Goal: Use online tool/utility: Utilize a website feature to perform a specific function

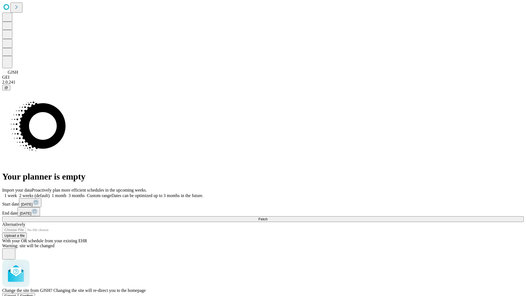
click at [33, 293] on span "Confirm" at bounding box center [26, 295] width 13 height 4
click at [50, 193] on label "2 weeks (default)" at bounding box center [33, 195] width 33 height 5
click at [267, 217] on span "Fetch" at bounding box center [262, 219] width 9 height 4
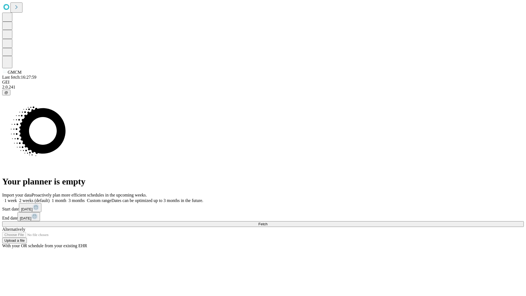
click at [50, 198] on label "2 weeks (default)" at bounding box center [33, 200] width 33 height 5
click at [267, 222] on span "Fetch" at bounding box center [262, 224] width 9 height 4
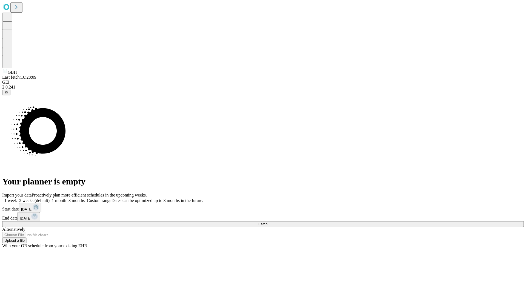
click at [50, 198] on label "2 weeks (default)" at bounding box center [33, 200] width 33 height 5
click at [267, 222] on span "Fetch" at bounding box center [262, 224] width 9 height 4
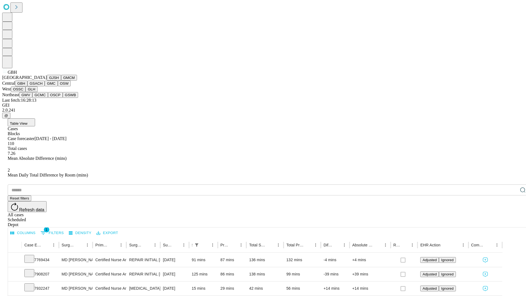
click at [42, 86] on button "GSACH" at bounding box center [35, 83] width 17 height 6
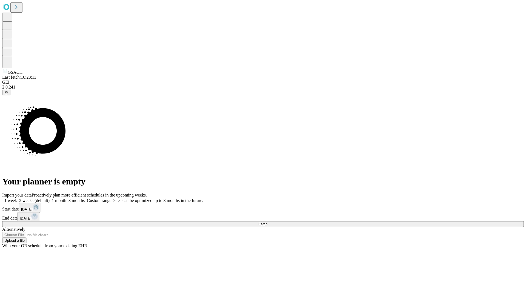
click at [267, 222] on span "Fetch" at bounding box center [262, 224] width 9 height 4
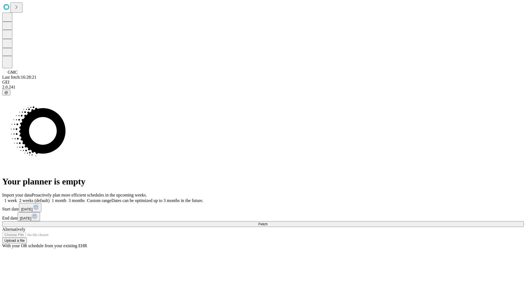
click at [267, 222] on span "Fetch" at bounding box center [262, 224] width 9 height 4
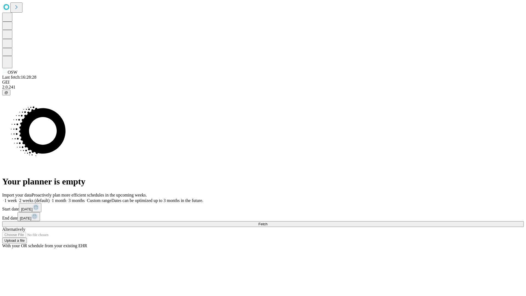
click at [50, 198] on label "2 weeks (default)" at bounding box center [33, 200] width 33 height 5
click at [267, 222] on span "Fetch" at bounding box center [262, 224] width 9 height 4
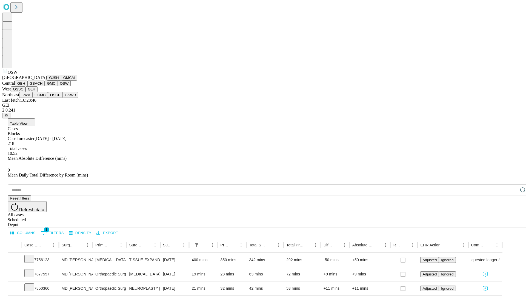
click at [26, 92] on button "OSSC" at bounding box center [18, 89] width 15 height 6
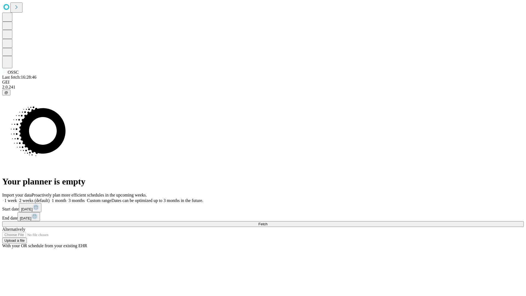
click at [50, 198] on label "2 weeks (default)" at bounding box center [33, 200] width 33 height 5
click at [267, 222] on span "Fetch" at bounding box center [262, 224] width 9 height 4
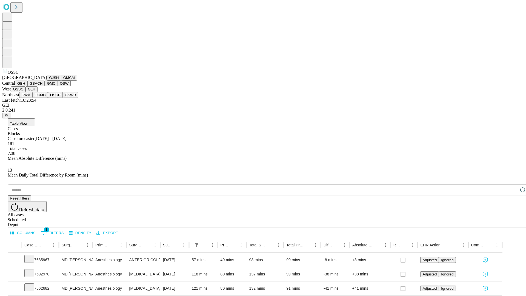
click at [37, 92] on button "GLH" at bounding box center [31, 89] width 12 height 6
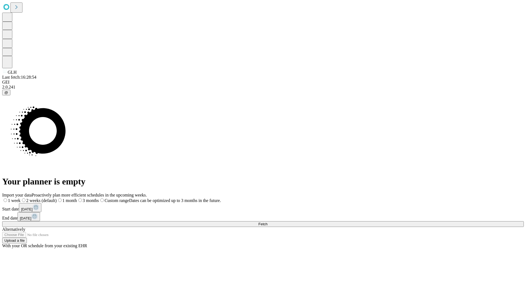
click at [57, 198] on label "2 weeks (default)" at bounding box center [39, 200] width 36 height 5
click at [267, 222] on span "Fetch" at bounding box center [262, 224] width 9 height 4
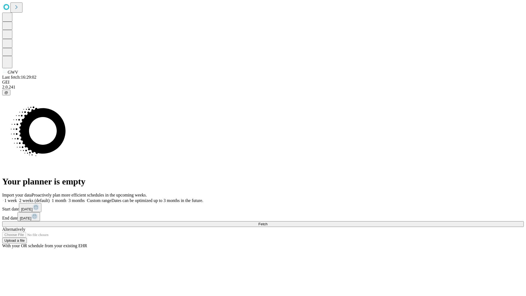
click at [50, 198] on label "2 weeks (default)" at bounding box center [33, 200] width 33 height 5
click at [267, 222] on span "Fetch" at bounding box center [262, 224] width 9 height 4
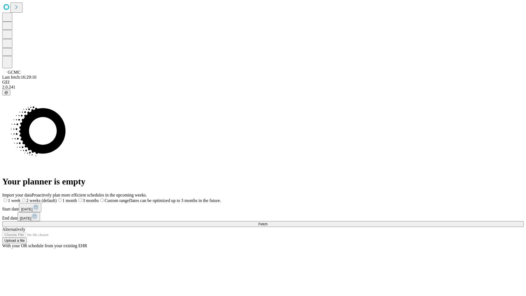
click at [57, 198] on label "2 weeks (default)" at bounding box center [39, 200] width 36 height 5
click at [267, 222] on span "Fetch" at bounding box center [262, 224] width 9 height 4
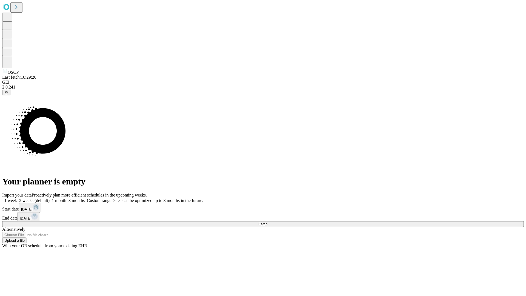
click at [50, 198] on label "2 weeks (default)" at bounding box center [33, 200] width 33 height 5
click at [267, 222] on span "Fetch" at bounding box center [262, 224] width 9 height 4
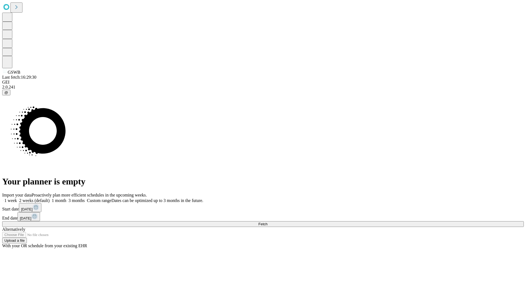
click at [50, 198] on label "2 weeks (default)" at bounding box center [33, 200] width 33 height 5
click at [267, 222] on span "Fetch" at bounding box center [262, 224] width 9 height 4
